Goal: Check status: Check status

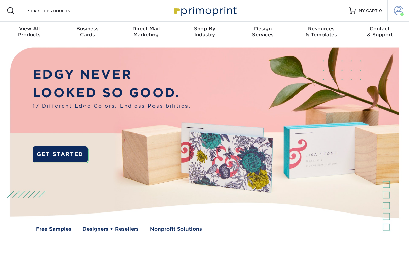
click at [403, 10] on span at bounding box center [398, 10] width 9 height 9
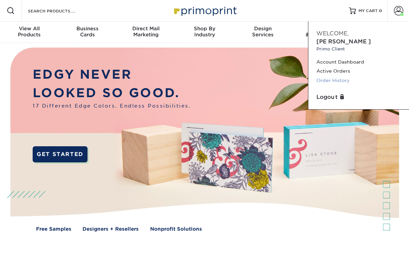
click at [344, 76] on link "Order History" at bounding box center [359, 80] width 85 height 9
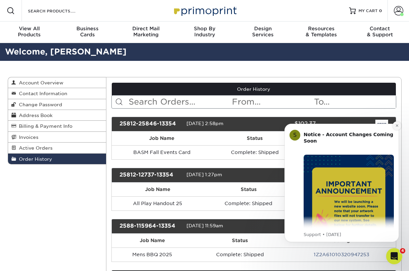
click at [398, 123] on button "Dismiss notification" at bounding box center [397, 126] width 9 height 9
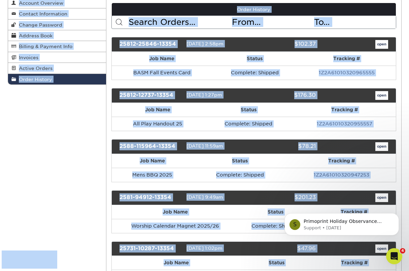
drag, startPoint x: 4, startPoint y: 269, endPoint x: 58, endPoint y: 270, distance: 53.9
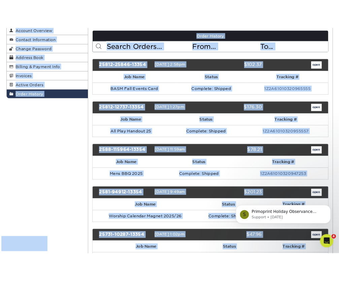
scroll to position [88, 0]
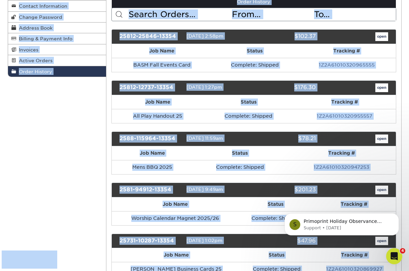
drag, startPoint x: 42, startPoint y: 239, endPoint x: 40, endPoint y: 242, distance: 3.6
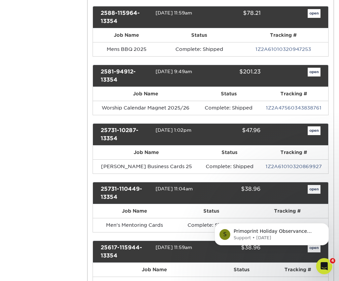
scroll to position [252, 0]
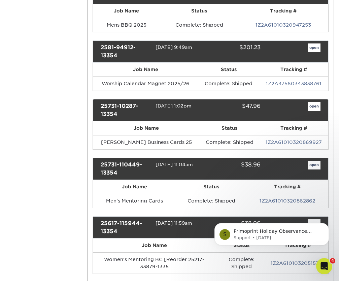
click at [316, 167] on link "open" at bounding box center [314, 165] width 13 height 9
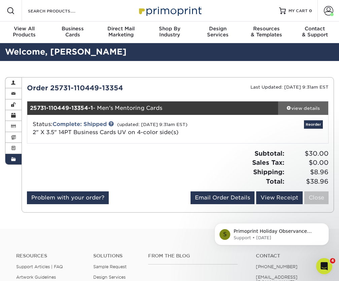
click at [308, 108] on div "view details" at bounding box center [303, 108] width 50 height 7
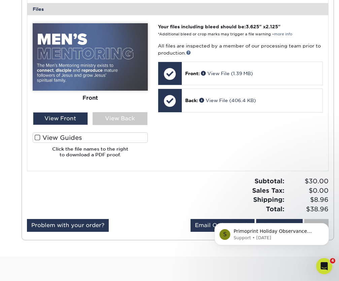
scroll to position [282, 0]
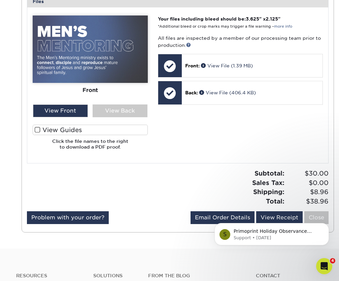
click at [271, 209] on html "S Primoprint Holiday Observance Please note that our customer service departmen…" at bounding box center [271, 232] width 135 height 47
click at [281, 217] on body "S Primoprint Holiday Observance Please note that our customer service departmen…" at bounding box center [271, 233] width 129 height 42
click at [278, 214] on body "S Primoprint Holiday Observance Please note that our customer service departmen…" at bounding box center [271, 233] width 129 height 42
click at [304, 256] on html "S Primoprint Holiday Observance Please note that our customer service departmen…" at bounding box center [271, 232] width 135 height 47
click at [304, 255] on html "S Primoprint Holiday Observance Please note that our customer service departmen…" at bounding box center [271, 232] width 135 height 47
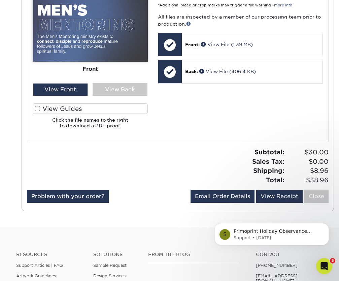
scroll to position [305, 0]
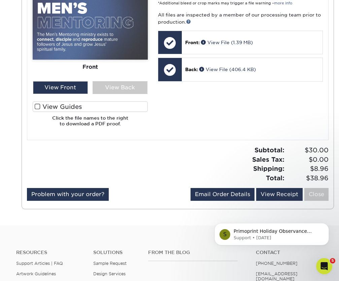
click at [278, 191] on div "S Primoprint Holiday Observance Please note that our customer service departmen…" at bounding box center [272, 203] width 124 height 84
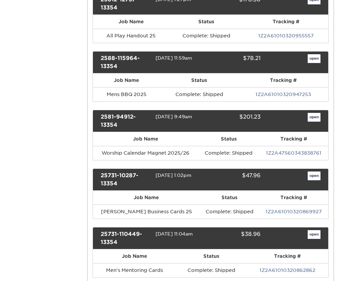
scroll to position [213, 0]
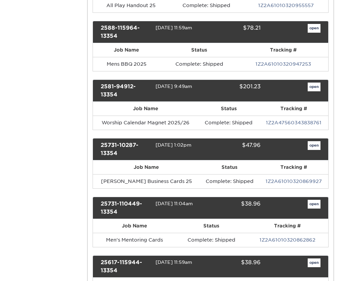
click at [316, 199] on div "25731-110449-13354 07/31/2025 11:04am $38.96 open" at bounding box center [211, 208] width 236 height 22
click at [316, 202] on link "open" at bounding box center [314, 204] width 13 height 9
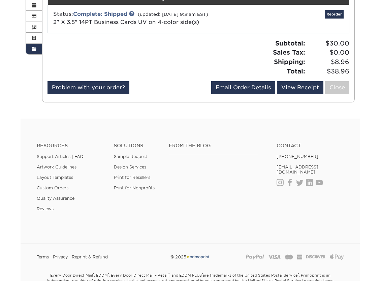
scroll to position [136, 0]
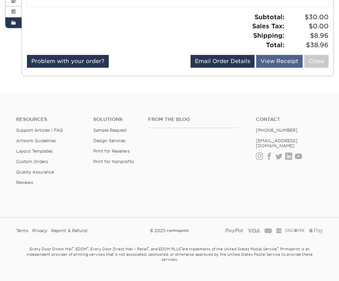
click at [266, 61] on link "View Receipt" at bounding box center [279, 61] width 46 height 13
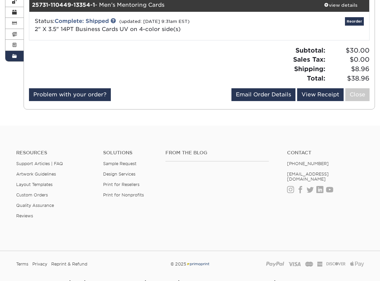
scroll to position [48, 0]
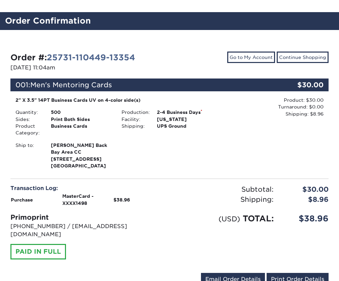
scroll to position [67, 0]
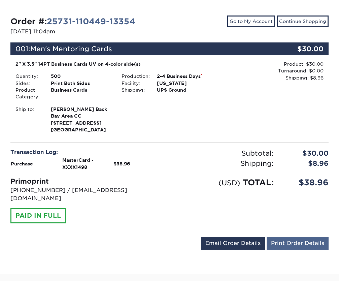
click at [286, 237] on link "Print Order Details" at bounding box center [298, 243] width 62 height 13
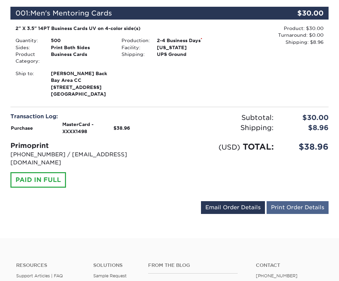
click at [297, 201] on link "Print Order Details" at bounding box center [298, 207] width 62 height 13
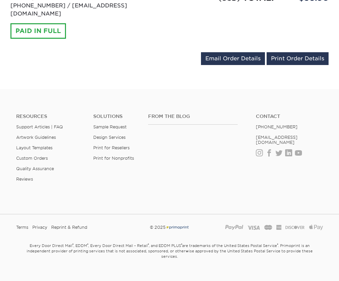
scroll to position [251, 0]
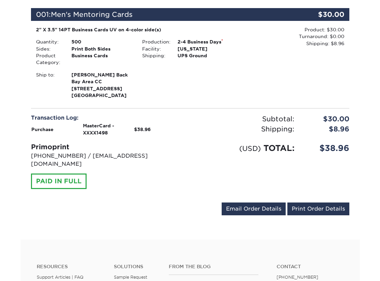
scroll to position [138, 0]
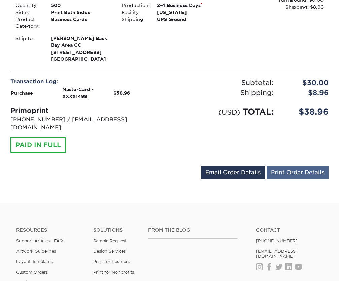
click at [300, 166] on link "Print Order Details" at bounding box center [298, 172] width 62 height 13
click at [338, 8] on div "Order #: 25731-110449-13354 07/31/2025 11:04am Go to My Account Continue Shoppi…" at bounding box center [169, 63] width 339 height 280
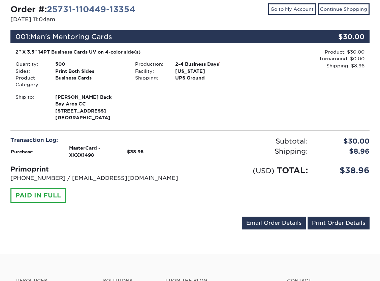
scroll to position [18, 0]
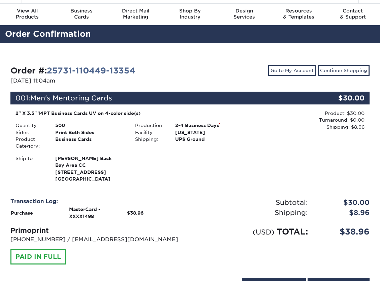
click at [277, 171] on div "Product: $30.00 Turnaround: $0.00 Shipping: $8.96 Discount: - $0.00" at bounding box center [310, 147] width 120 height 74
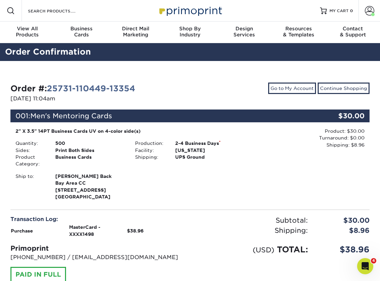
scroll to position [0, 0]
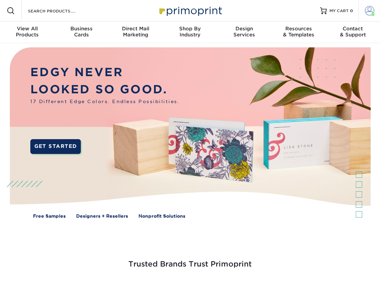
click at [374, 10] on link "Account" at bounding box center [369, 11] width 22 height 22
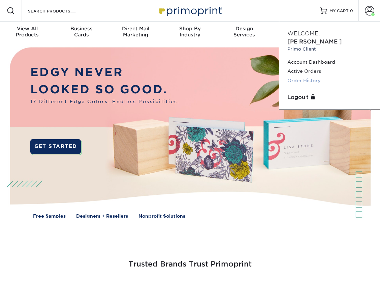
click at [318, 76] on link "Order History" at bounding box center [329, 80] width 85 height 9
click at [302, 67] on link "Active Orders" at bounding box center [329, 71] width 85 height 9
click at [302, 76] on link "Order History" at bounding box center [329, 80] width 85 height 9
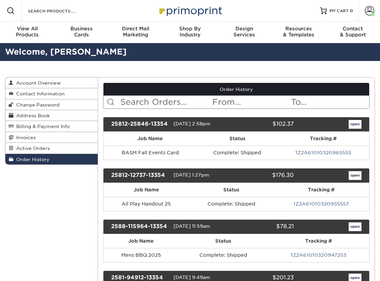
click at [355, 274] on link "open" at bounding box center [355, 277] width 13 height 9
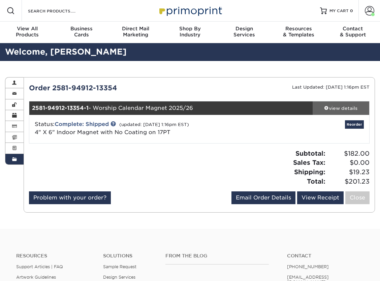
click at [351, 109] on div "view details" at bounding box center [341, 108] width 57 height 7
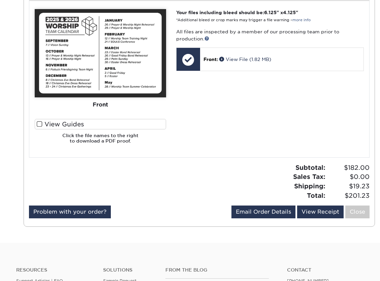
scroll to position [305, 0]
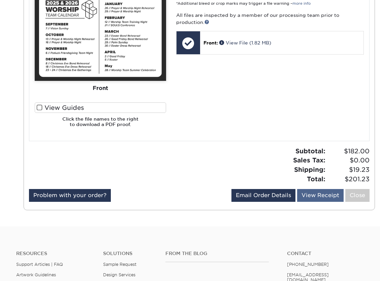
click at [315, 193] on link "View Receipt" at bounding box center [320, 195] width 46 height 13
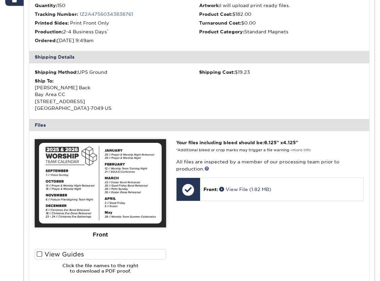
scroll to position [145, 0]
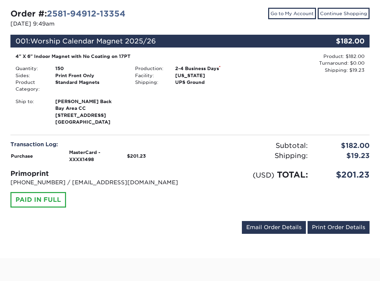
scroll to position [119, 0]
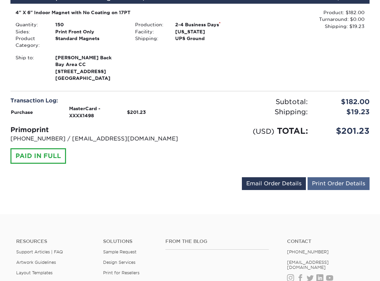
click at [343, 181] on link "Print Order Details" at bounding box center [338, 183] width 62 height 13
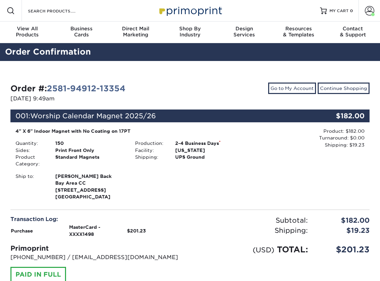
scroll to position [0, 0]
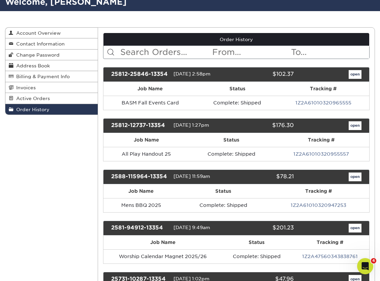
scroll to position [57, 0]
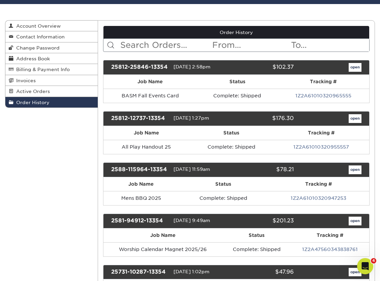
click at [357, 170] on link "open" at bounding box center [355, 169] width 13 height 9
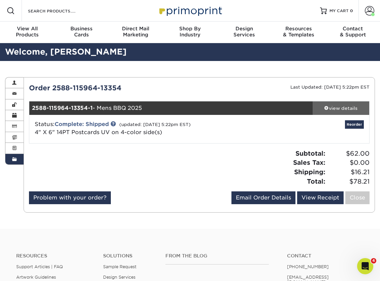
click at [336, 104] on link "view details" at bounding box center [341, 107] width 57 height 13
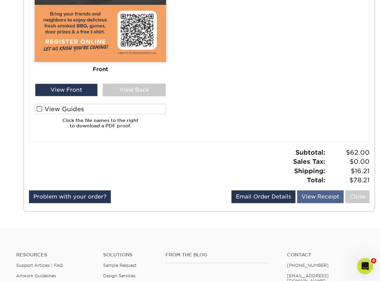
scroll to position [441, 0]
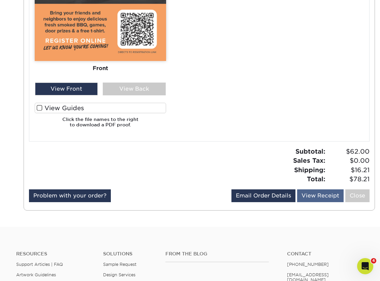
click at [315, 192] on link "View Receipt" at bounding box center [320, 195] width 46 height 13
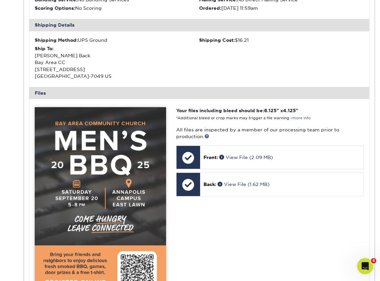
scroll to position [141, 0]
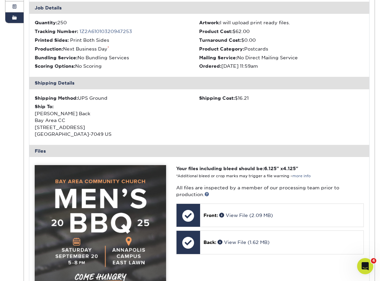
click at [10, 8] on link "Active Orders" at bounding box center [14, 6] width 18 height 11
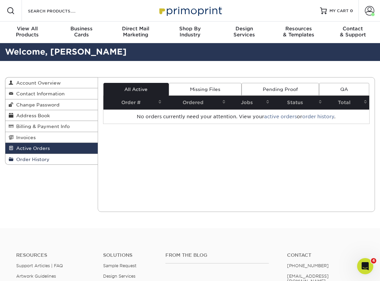
click at [27, 162] on link "Order History" at bounding box center [51, 159] width 92 height 10
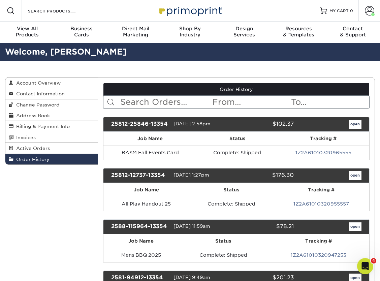
click at [356, 123] on link "open" at bounding box center [355, 124] width 13 height 9
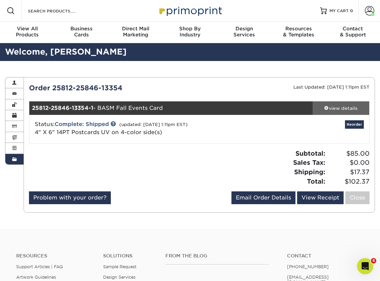
click at [338, 109] on div "view details" at bounding box center [341, 108] width 57 height 7
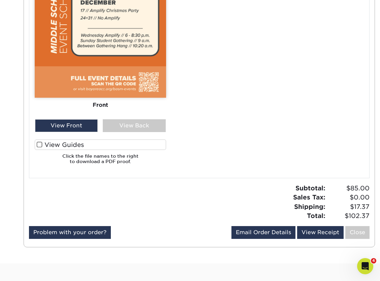
scroll to position [407, 0]
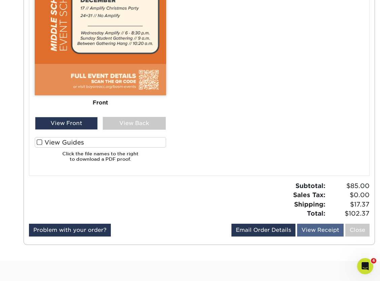
click at [320, 232] on link "View Receipt" at bounding box center [320, 230] width 46 height 13
